Goal: Task Accomplishment & Management: Use online tool/utility

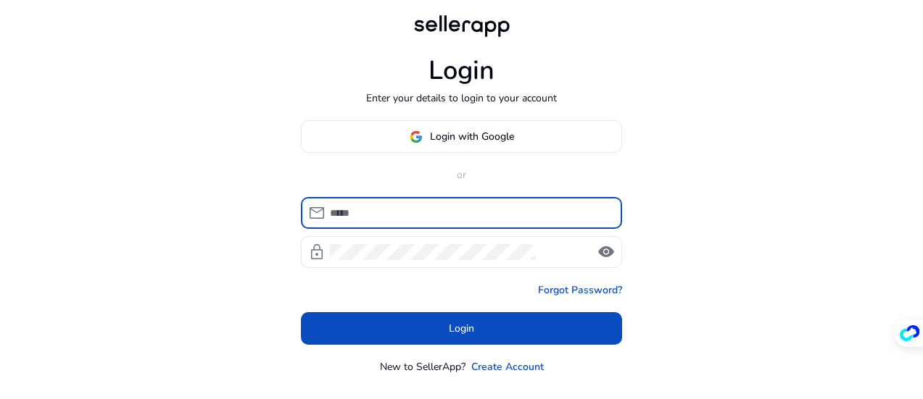
scroll to position [26, 0]
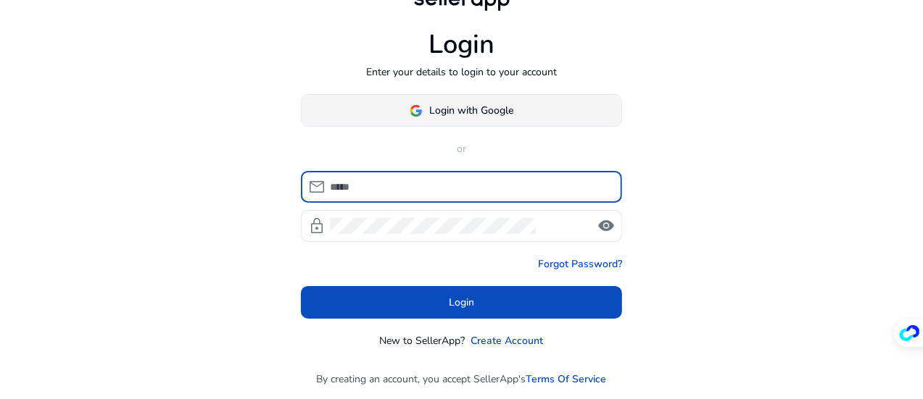
click at [447, 109] on span "Login with Google" at bounding box center [472, 110] width 84 height 15
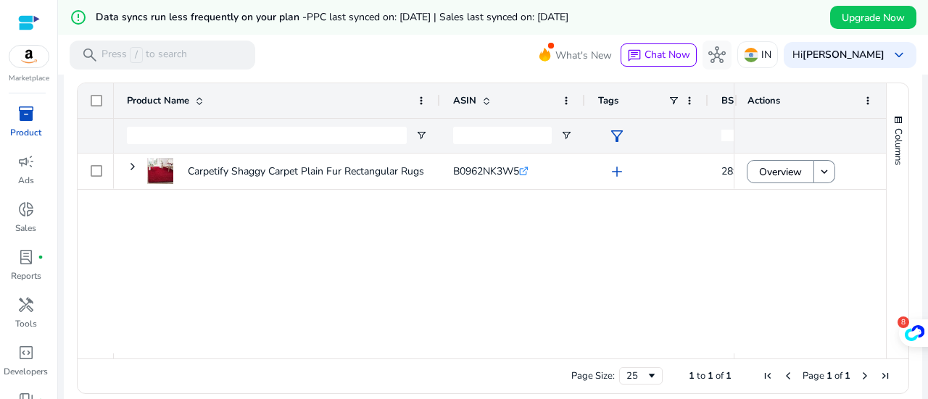
scroll to position [101, 0]
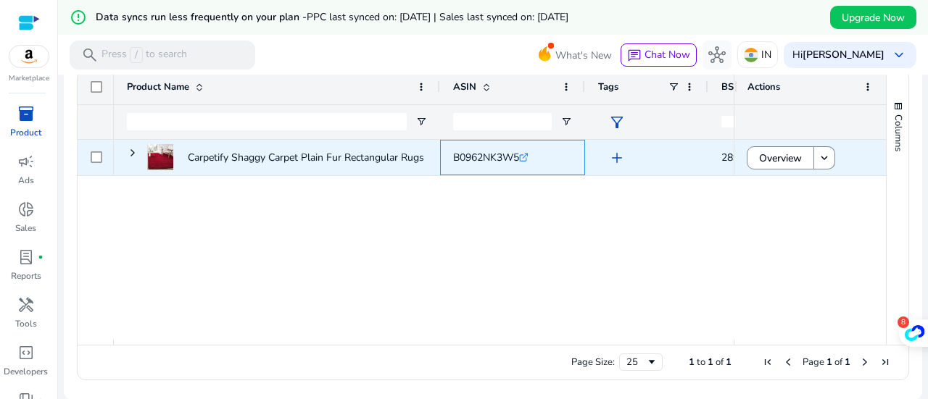
click at [487, 154] on span "B0962NK3W5" at bounding box center [486, 158] width 66 height 14
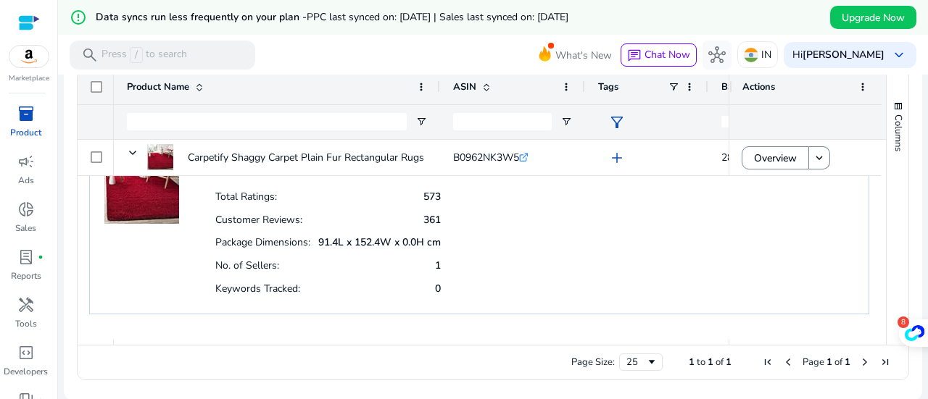
scroll to position [89, 0]
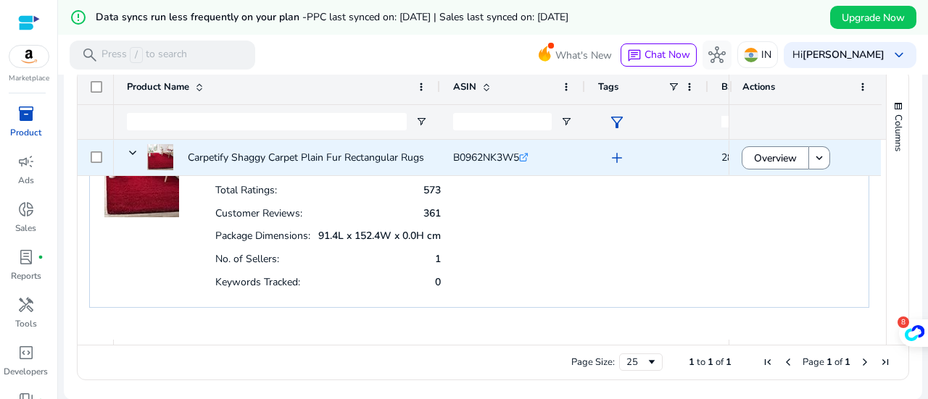
click at [479, 172] on div "B0962NK3W5 .st0{fill:#2c8af8}" at bounding box center [512, 158] width 119 height 34
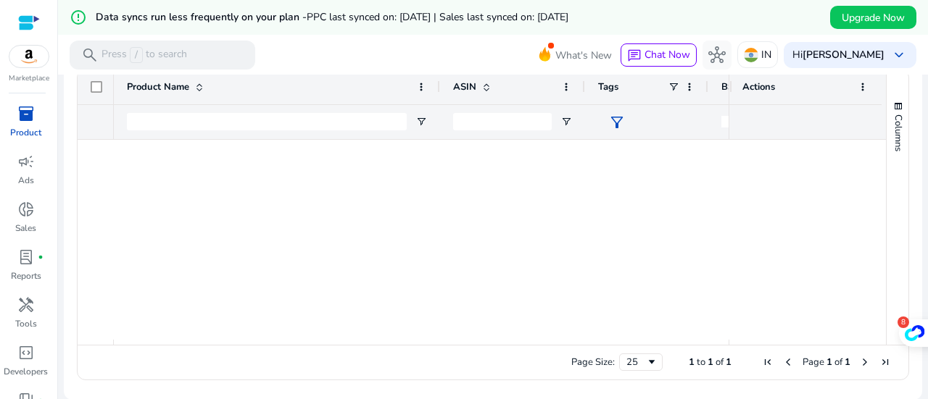
scroll to position [0, 0]
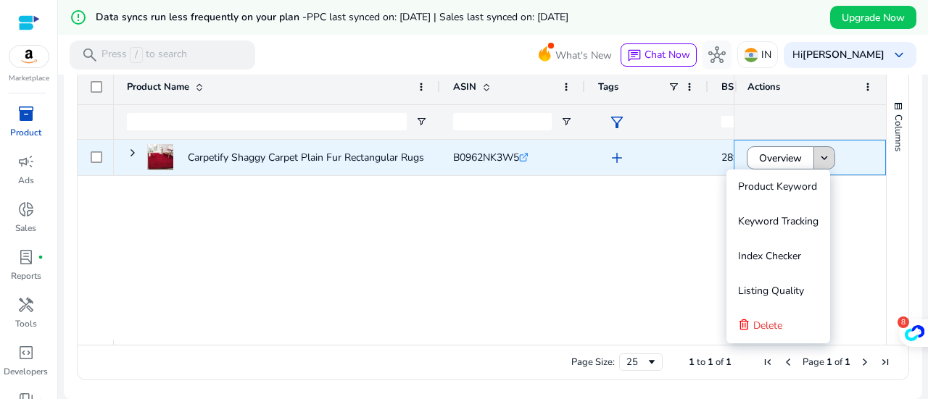
click at [819, 154] on mat-icon "keyboard_arrow_down" at bounding box center [824, 158] width 13 height 13
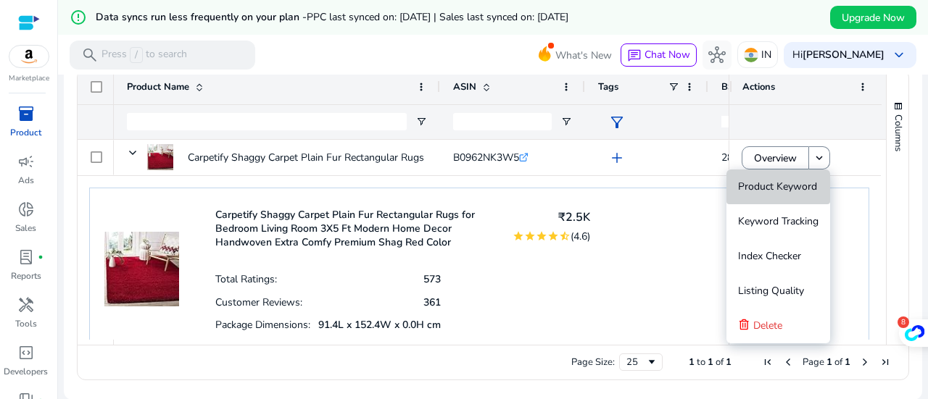
click at [795, 195] on span "Product Keyword" at bounding box center [777, 187] width 79 height 29
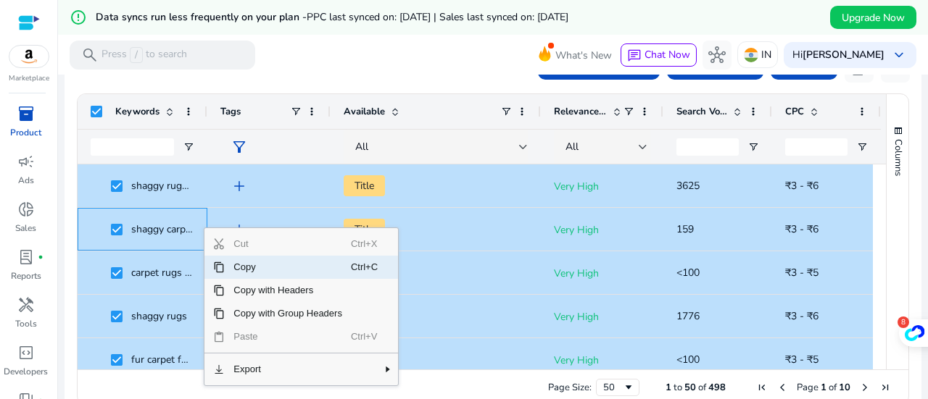
click at [233, 266] on span "Copy" at bounding box center [288, 267] width 126 height 23
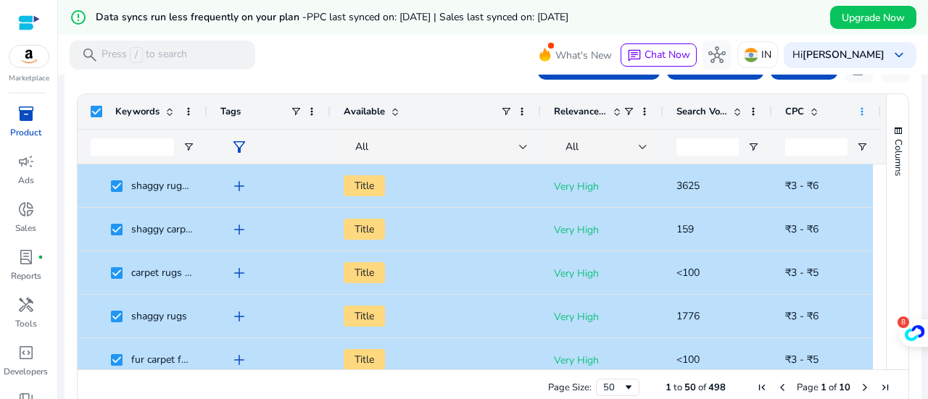
click at [859, 110] on span at bounding box center [862, 112] width 12 height 12
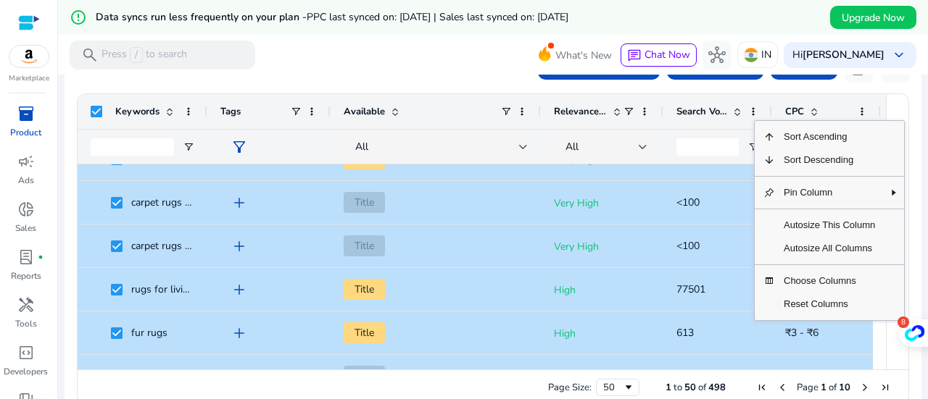
scroll to position [1317, 0]
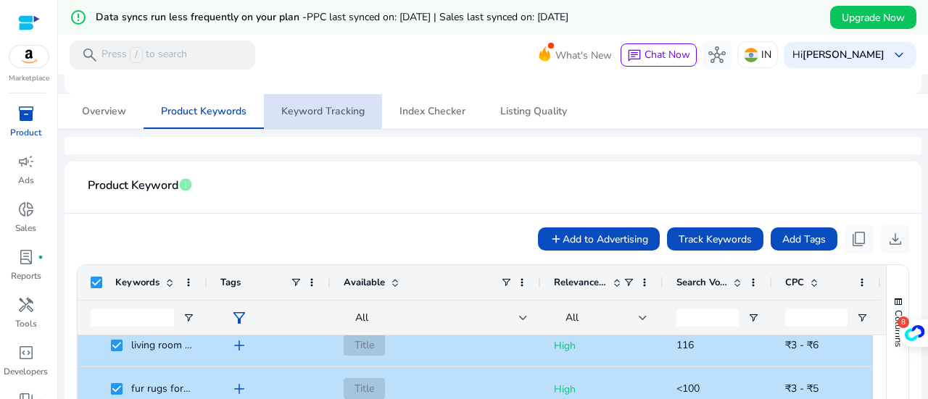
click at [342, 121] on span "Keyword Tracking" at bounding box center [322, 111] width 83 height 35
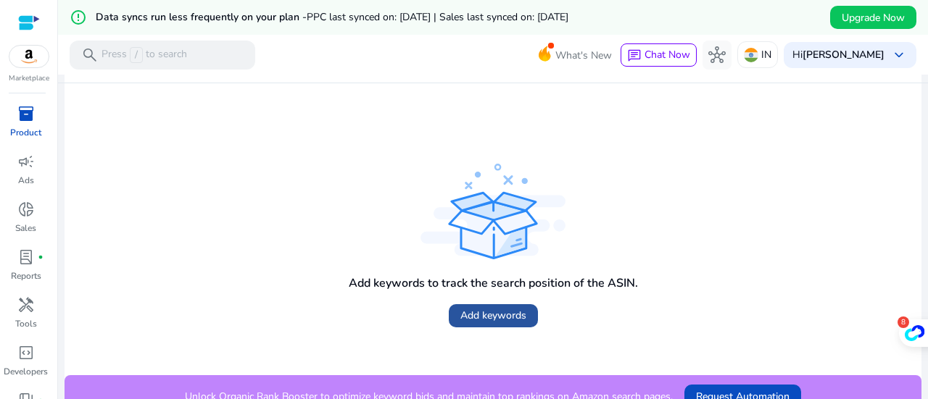
click at [478, 312] on span "Add keywords" at bounding box center [493, 315] width 66 height 15
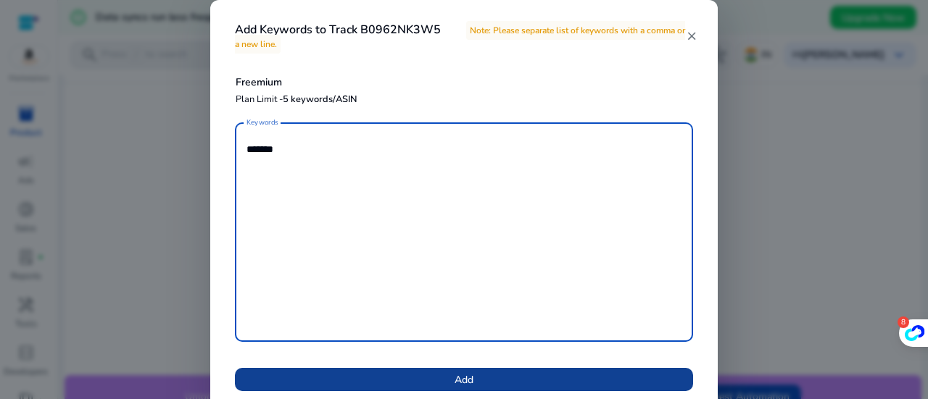
type textarea "******"
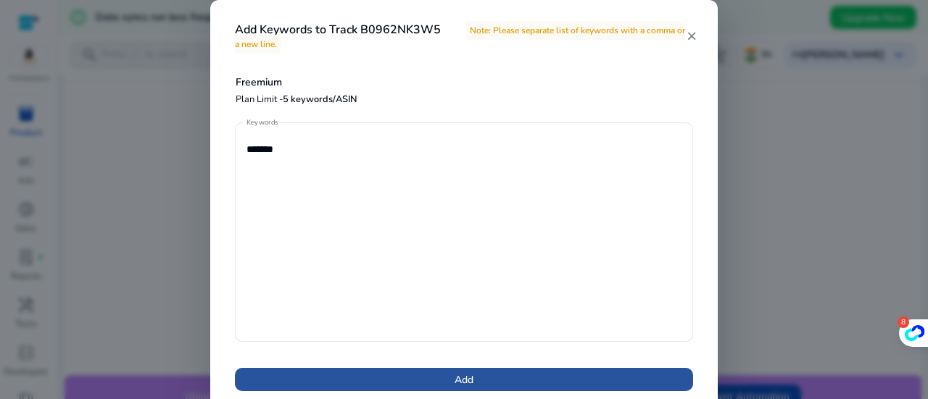
click at [458, 387] on span "Add" at bounding box center [464, 380] width 19 height 15
